Goal: Contribute content: Add original content to the website for others to see

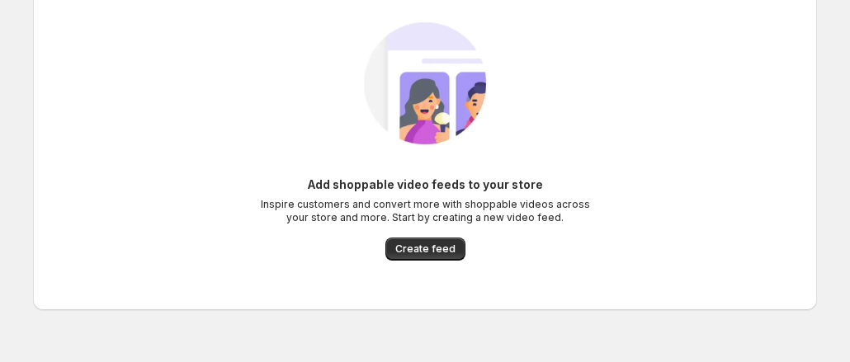
scroll to position [92, 0]
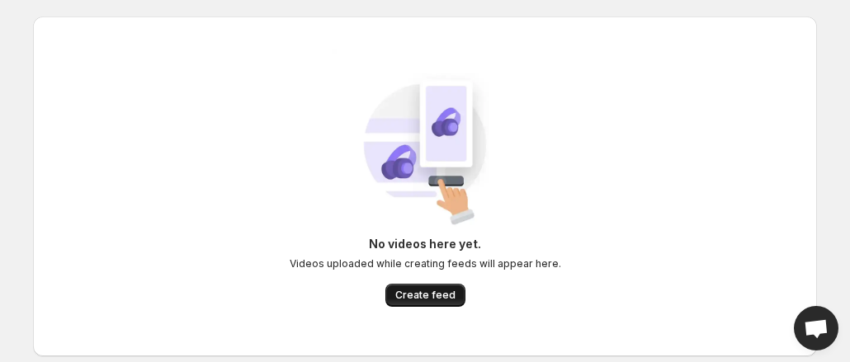
click at [429, 295] on span "Create feed" at bounding box center [425, 295] width 60 height 13
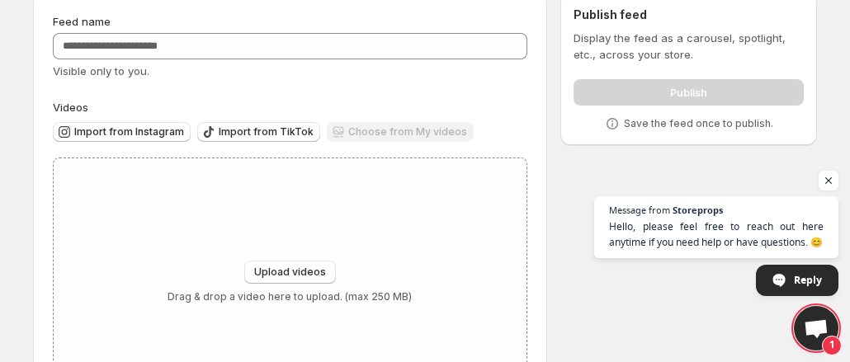
scroll to position [153, 0]
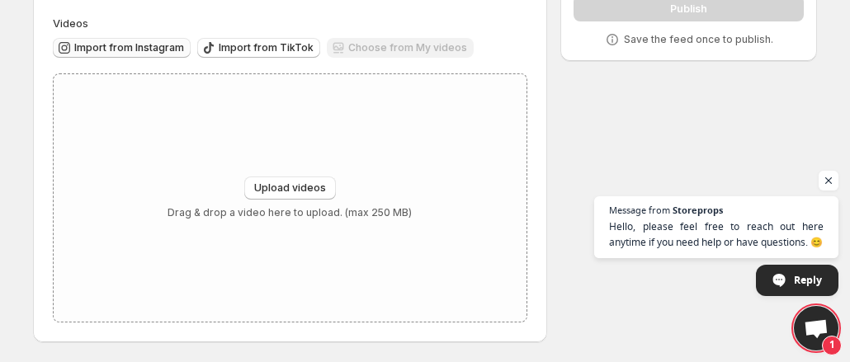
click at [106, 52] on span "Import from Instagram" at bounding box center [129, 47] width 110 height 13
click at [421, 47] on div "Choose from My videos" at bounding box center [400, 49] width 147 height 22
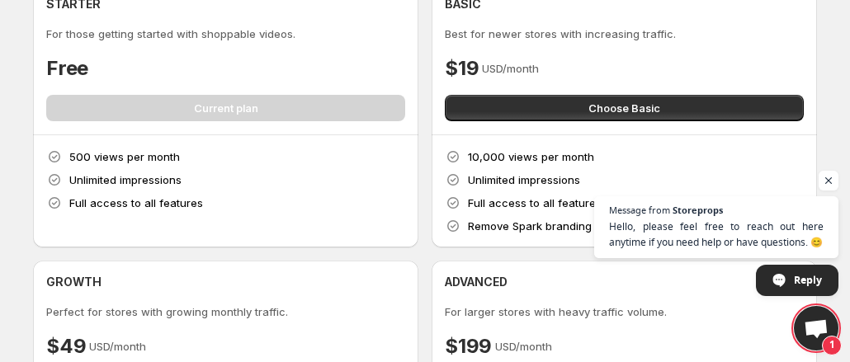
scroll to position [330, 0]
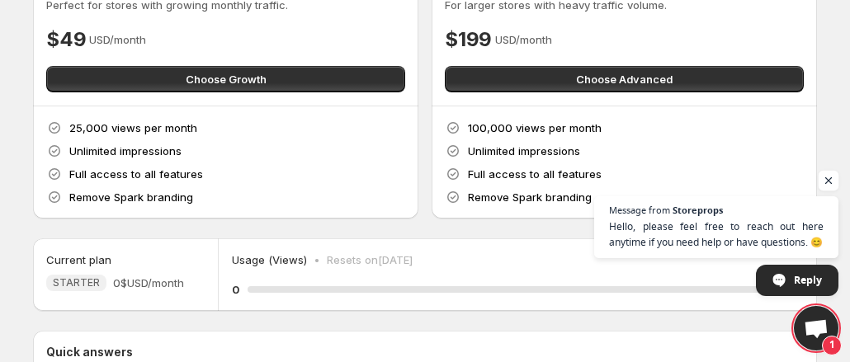
click at [832, 183] on span "Open chat" at bounding box center [828, 181] width 21 height 21
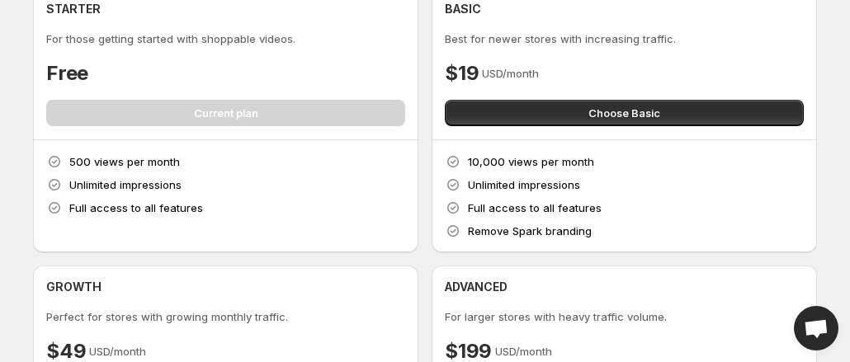
scroll to position [0, 0]
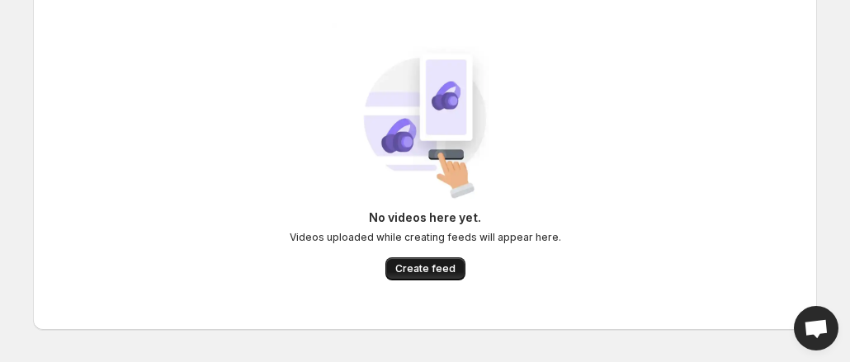
scroll to position [40, 0]
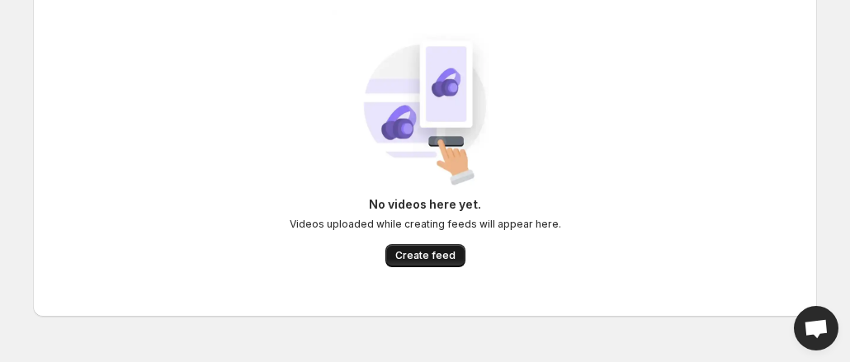
click at [427, 248] on button "Create feed" at bounding box center [425, 255] width 80 height 23
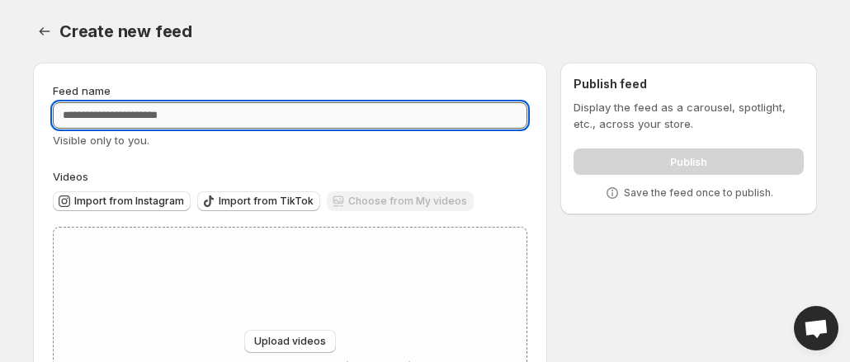
click at [267, 117] on input "Feed name" at bounding box center [290, 115] width 474 height 26
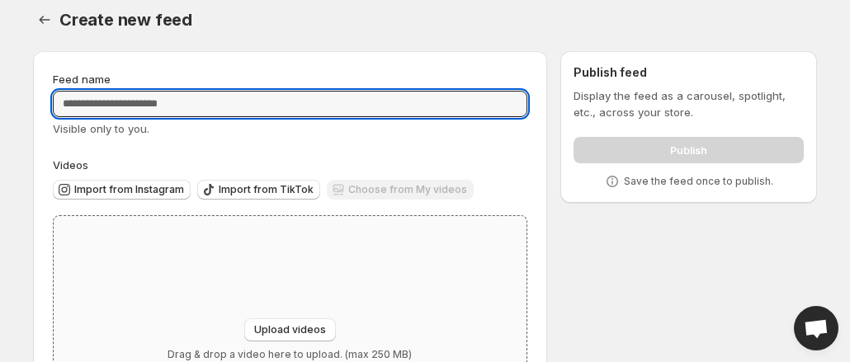
scroll to position [153, 0]
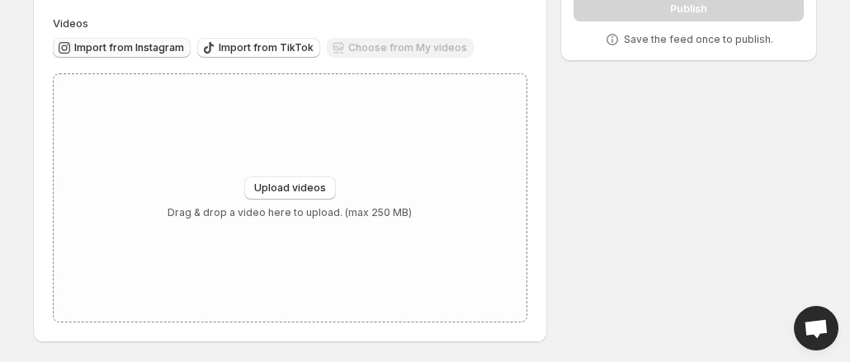
click at [124, 47] on span "Import from Instagram" at bounding box center [129, 47] width 110 height 13
click at [299, 189] on span "Upload videos" at bounding box center [290, 187] width 72 height 13
click at [126, 45] on span "Import from Instagram" at bounding box center [129, 47] width 110 height 13
